Goal: Task Accomplishment & Management: Manage account settings

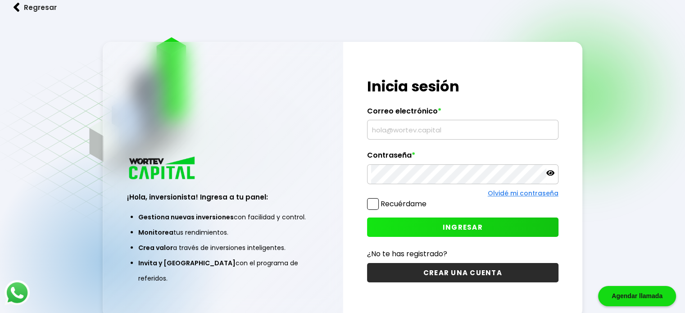
click at [460, 134] on input "text" at bounding box center [462, 129] width 183 height 19
type input "[EMAIL_ADDRESS][DOMAIN_NAME]"
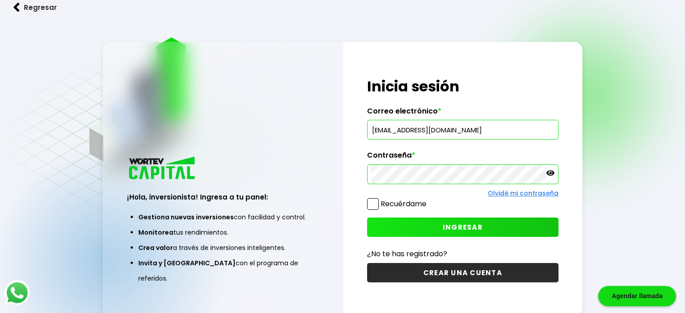
click at [483, 219] on button "INGRESAR" at bounding box center [462, 226] width 191 height 19
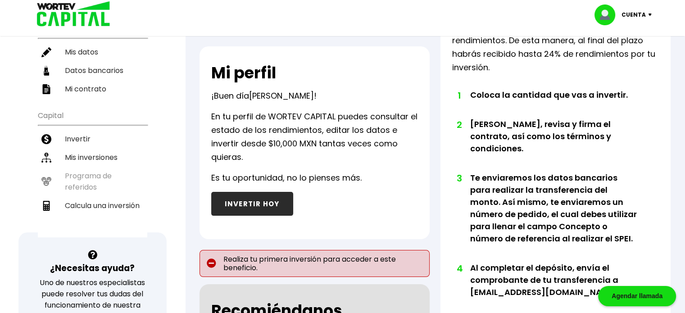
scroll to position [45, 0]
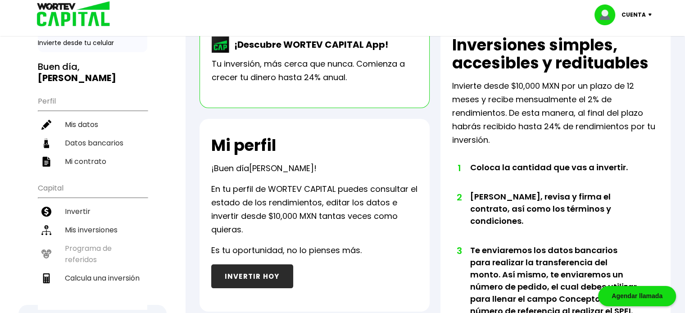
click at [644, 16] on p "Cuenta" at bounding box center [633, 15] width 24 height 14
click at [630, 62] on li "Cerrar sesión" at bounding box center [624, 60] width 72 height 18
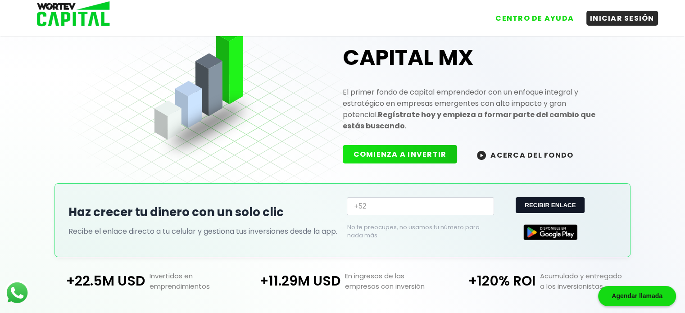
scroll to position [45, 0]
